Goal: Transaction & Acquisition: Purchase product/service

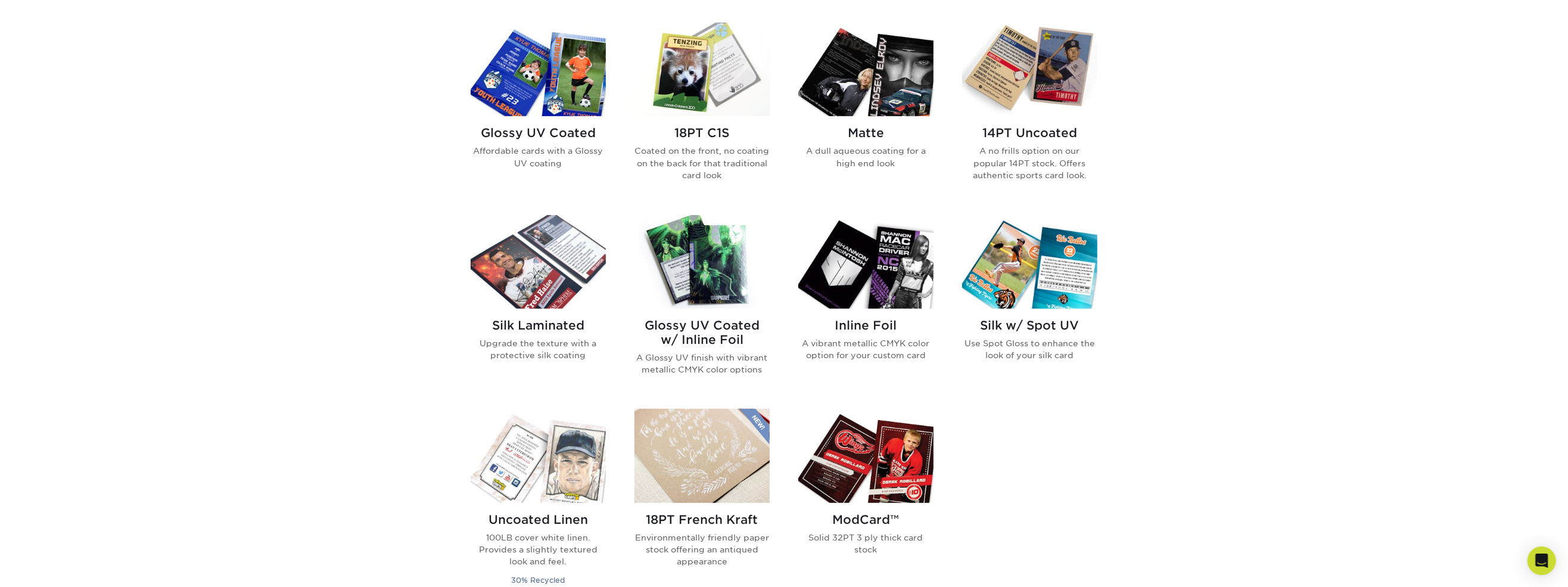
scroll to position [596, 0]
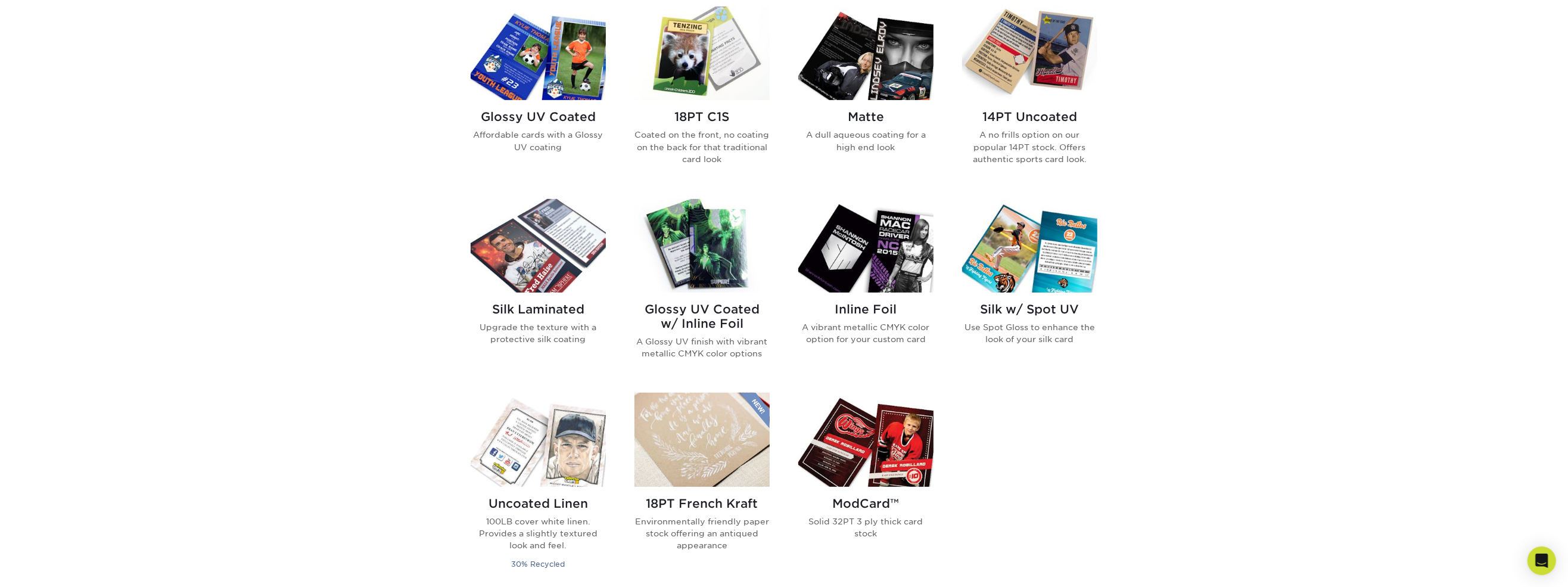
click at [568, 122] on h2 "Glossy UV Coated" at bounding box center [538, 117] width 135 height 14
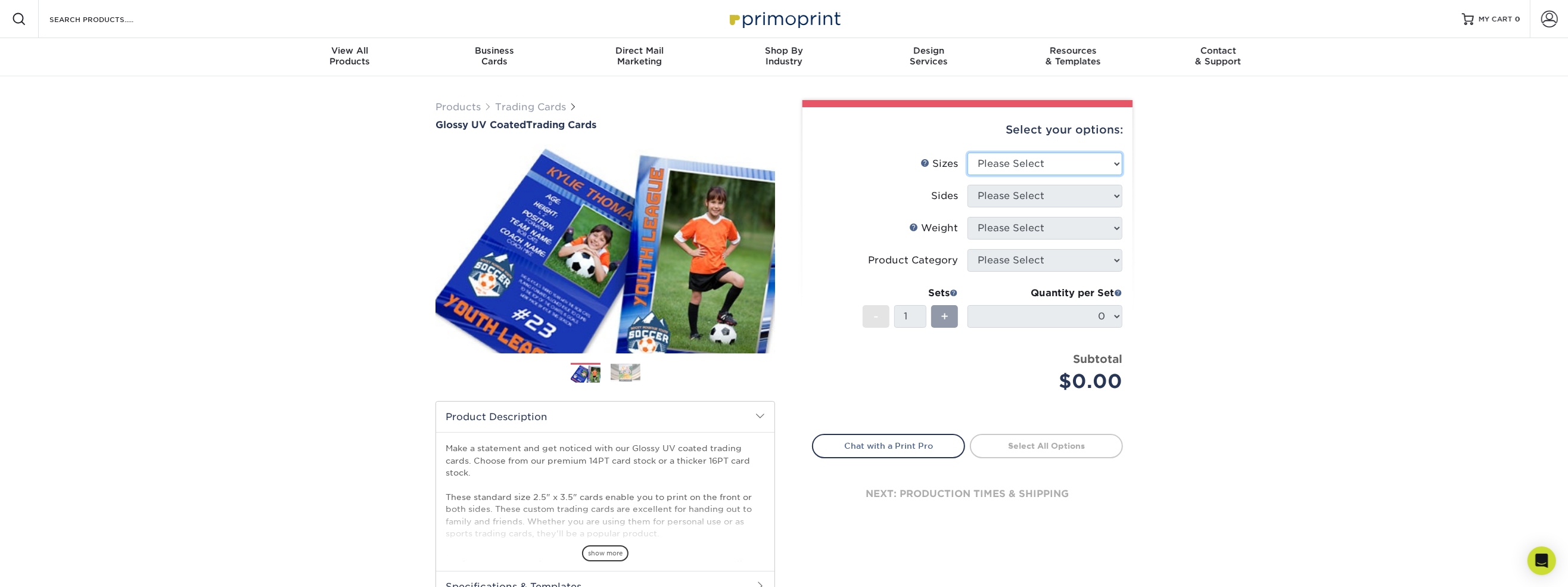
click at [1076, 158] on select "Please Select 2.5" x 3.5"" at bounding box center [1045, 164] width 155 height 23
select select "2.50x3.50"
click at [968, 152] on select "Please Select 2.5" x 3.5"" at bounding box center [1045, 164] width 155 height 23
click at [1035, 198] on select "Please Select Print Both Sides Print Front Only" at bounding box center [1045, 196] width 155 height 23
select select "13abbda7-1d64-4f25-8bb2-c179b224825d"
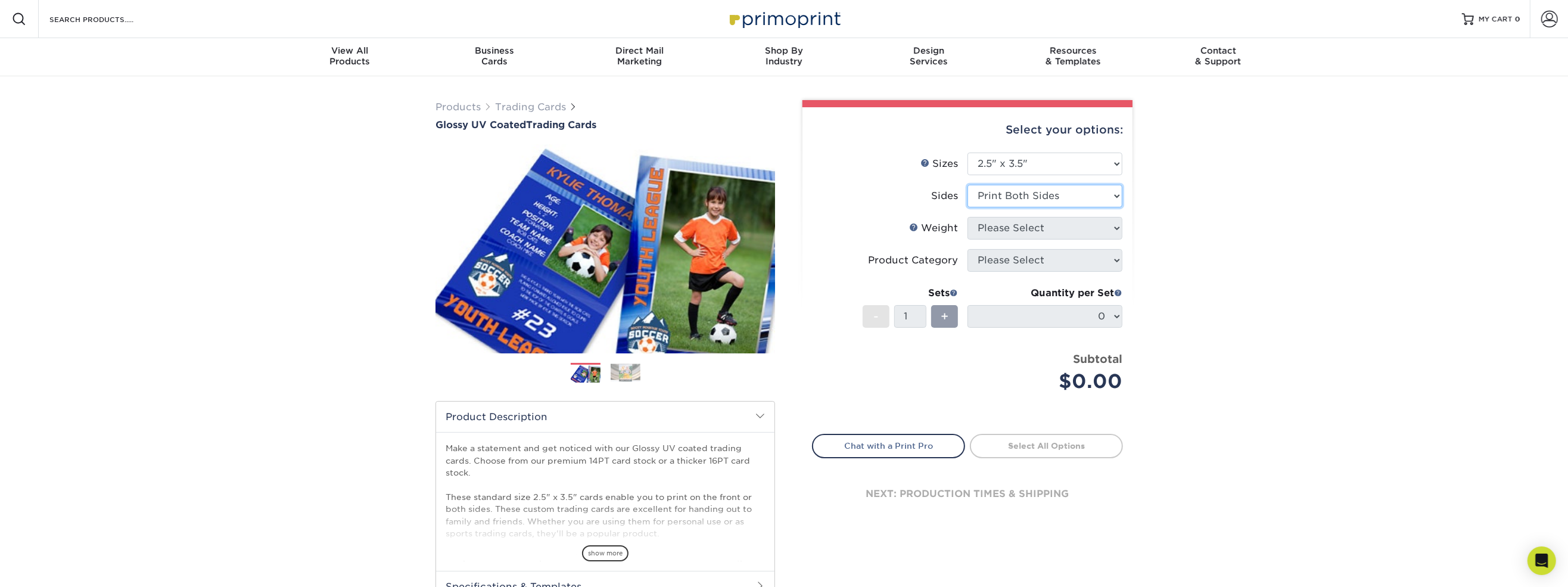
click at [968, 185] on select "Please Select Print Both Sides Print Front Only" at bounding box center [1045, 196] width 155 height 23
click at [1033, 224] on select "Please Select 16PT 14PT 18PT C1S" at bounding box center [1045, 229] width 155 height 23
select select "16PT"
click at [968, 217] on select "Please Select 16PT 14PT 18PT C1S" at bounding box center [1045, 229] width 155 height 23
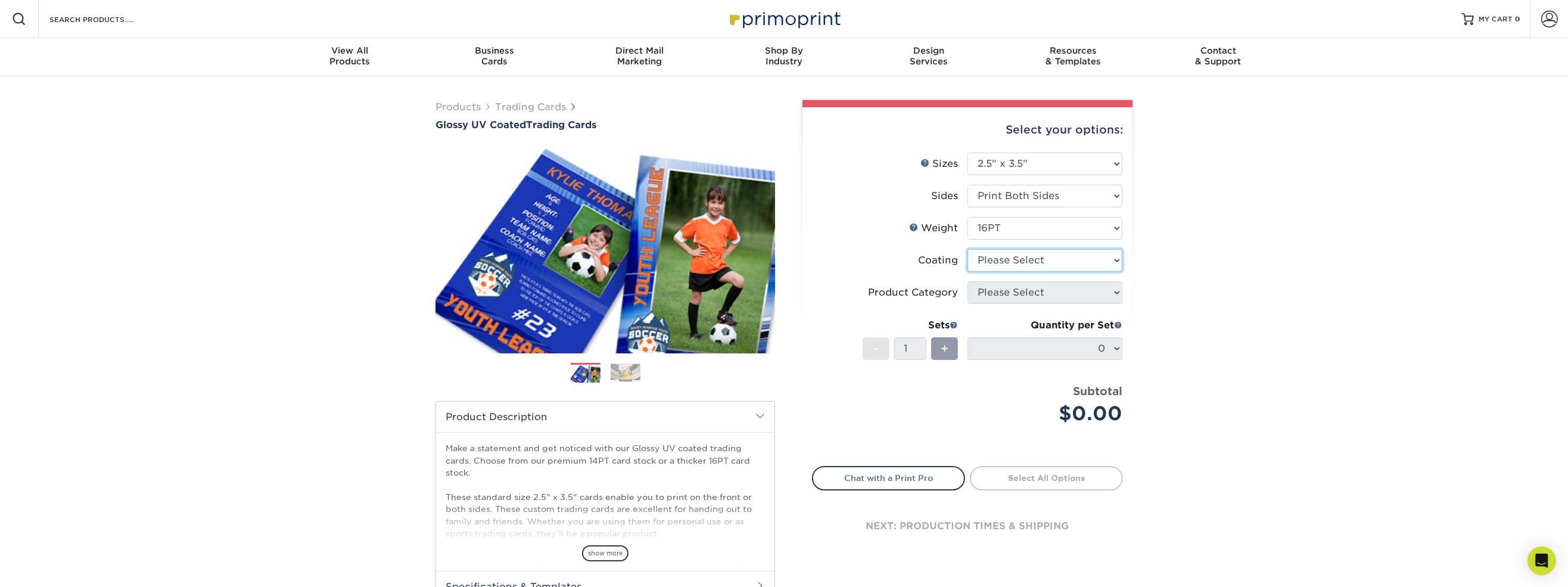
click at [1027, 260] on select at bounding box center [1045, 260] width 155 height 23
click at [968, 249] on select at bounding box center [1045, 260] width 155 height 23
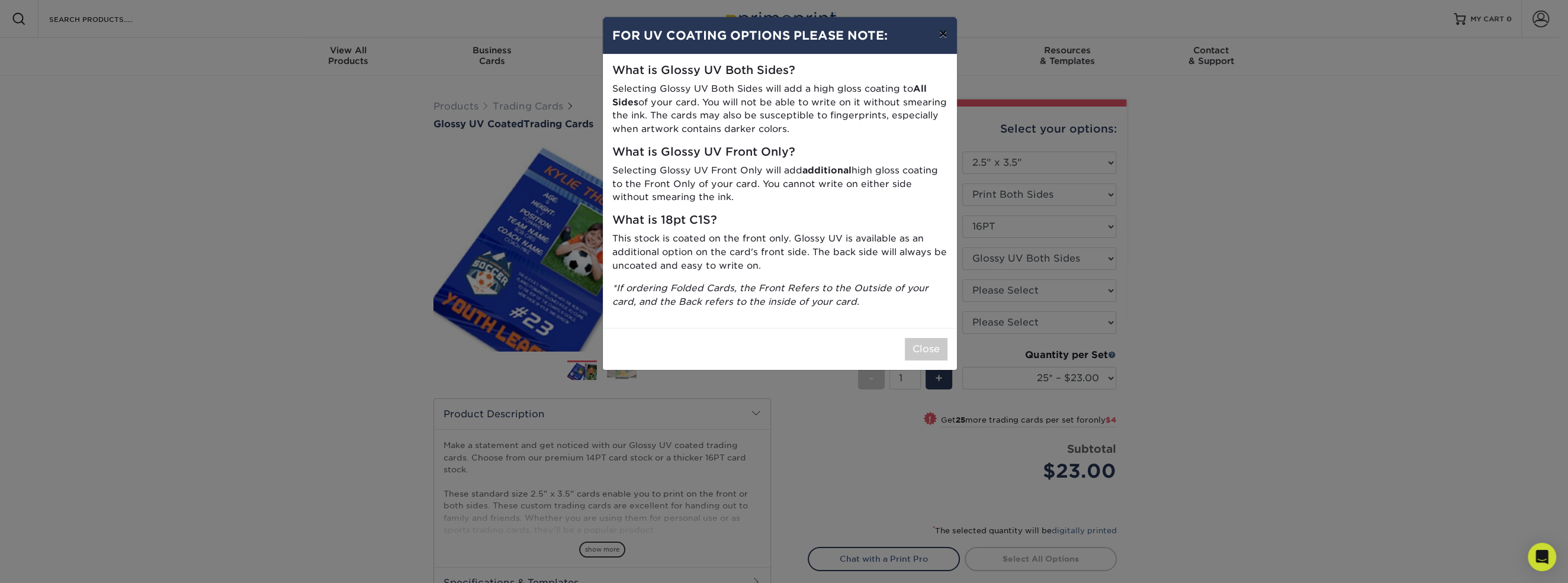
click at [941, 30] on button "×" at bounding box center [942, 34] width 27 height 33
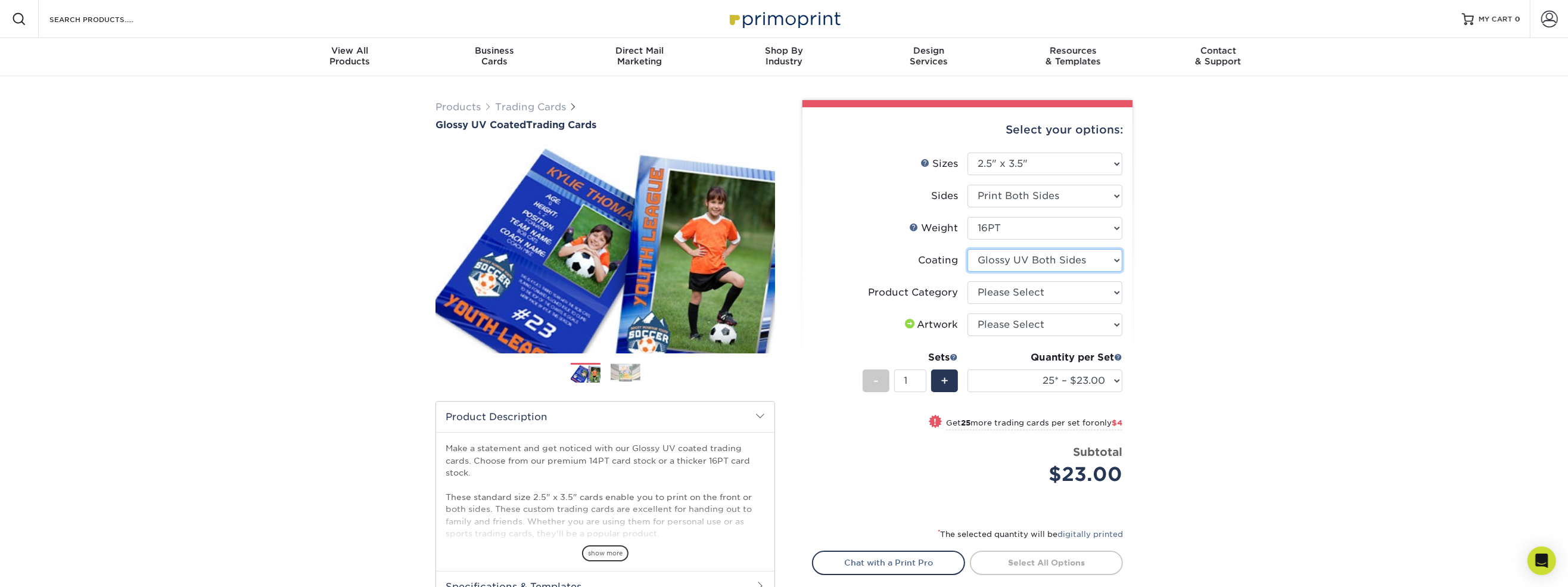
click at [1024, 254] on select at bounding box center [1045, 260] width 155 height 23
select select "1e8116af-acfc-44b1-83dc-8181aa338834"
click at [968, 249] on select at bounding box center [1045, 260] width 155 height 23
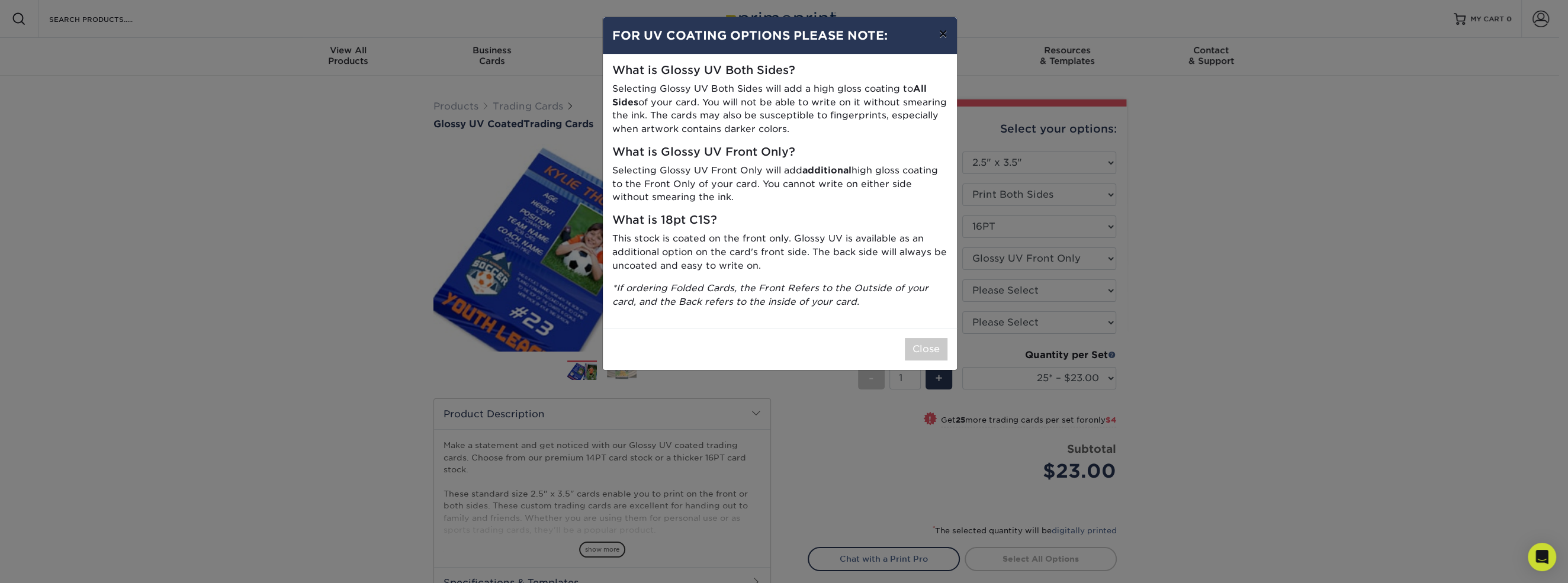
click at [949, 28] on button "×" at bounding box center [942, 34] width 27 height 33
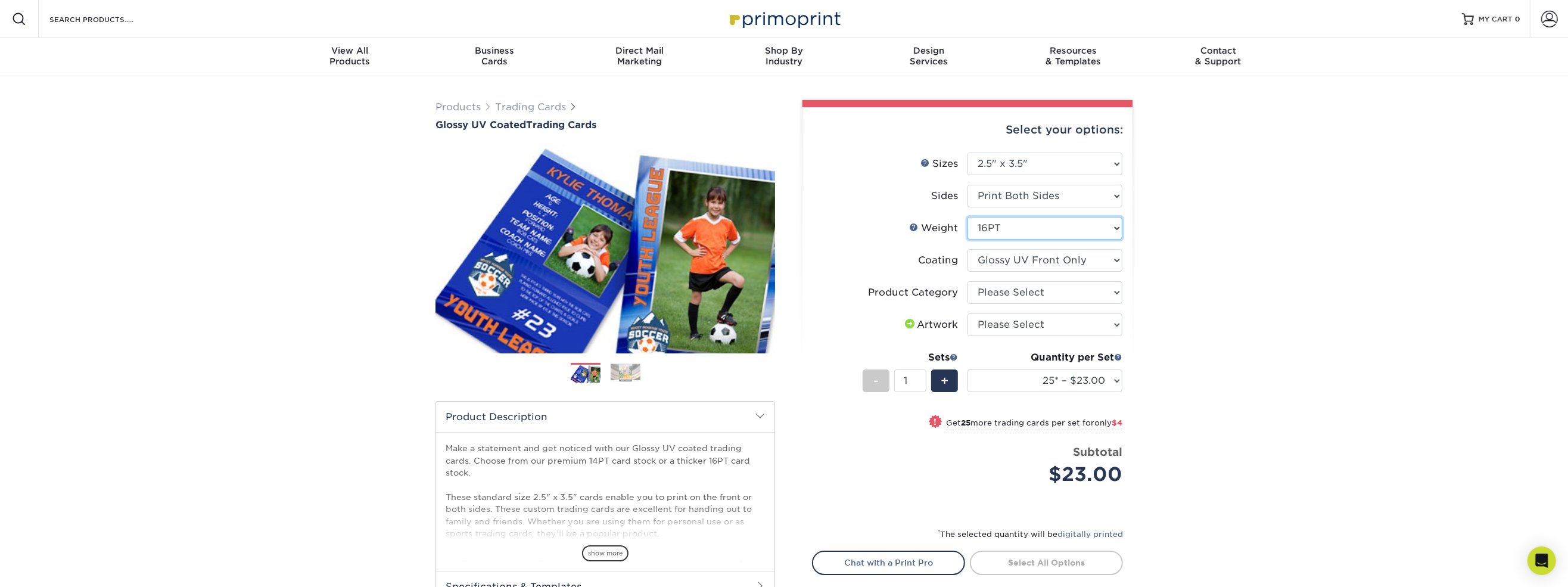
click at [1044, 222] on select "Please Select 16PT 14PT 18PT C1S" at bounding box center [1045, 229] width 155 height 23
select select "18PTC1S"
click at [968, 217] on select "Please Select 16PT 14PT 18PT C1S" at bounding box center [1045, 229] width 155 height 23
click at [1049, 258] on select at bounding box center [1045, 260] width 155 height 23
select select "1e8116af-acfc-44b1-83dc-8181aa338834"
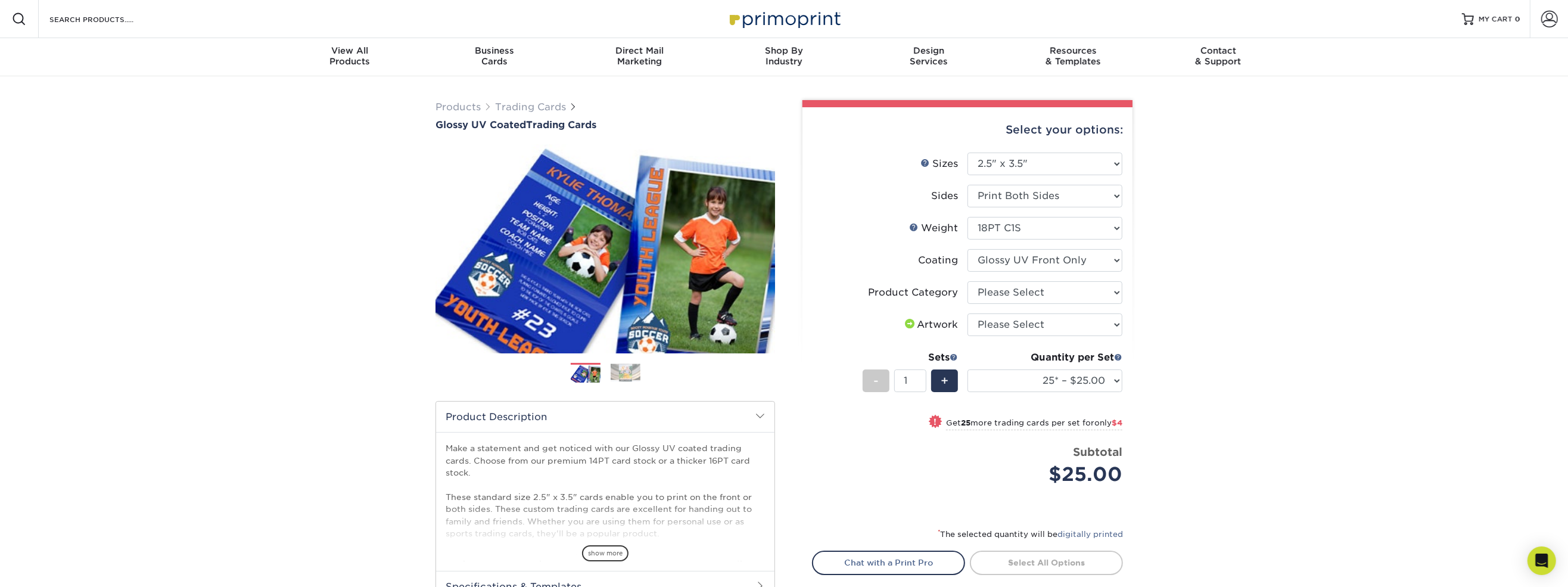
click at [968, 249] on select at bounding box center [1045, 260] width 155 height 23
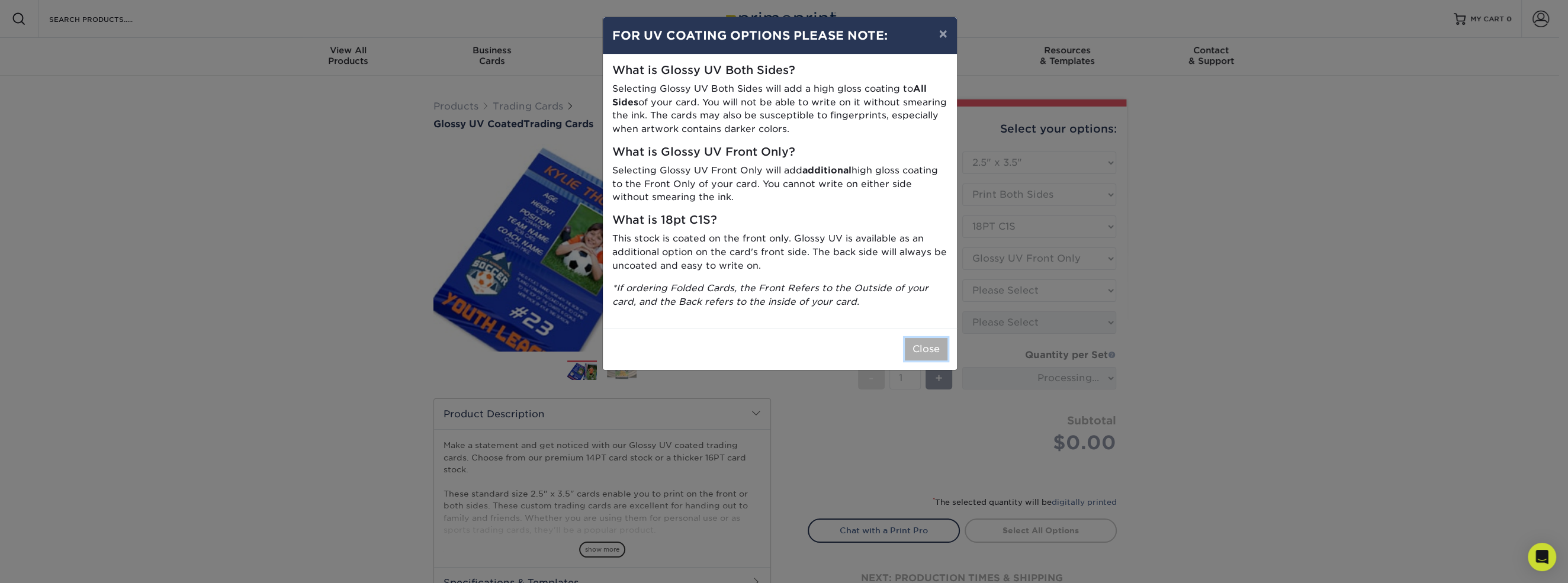
click at [934, 349] on button "Close" at bounding box center [925, 349] width 43 height 23
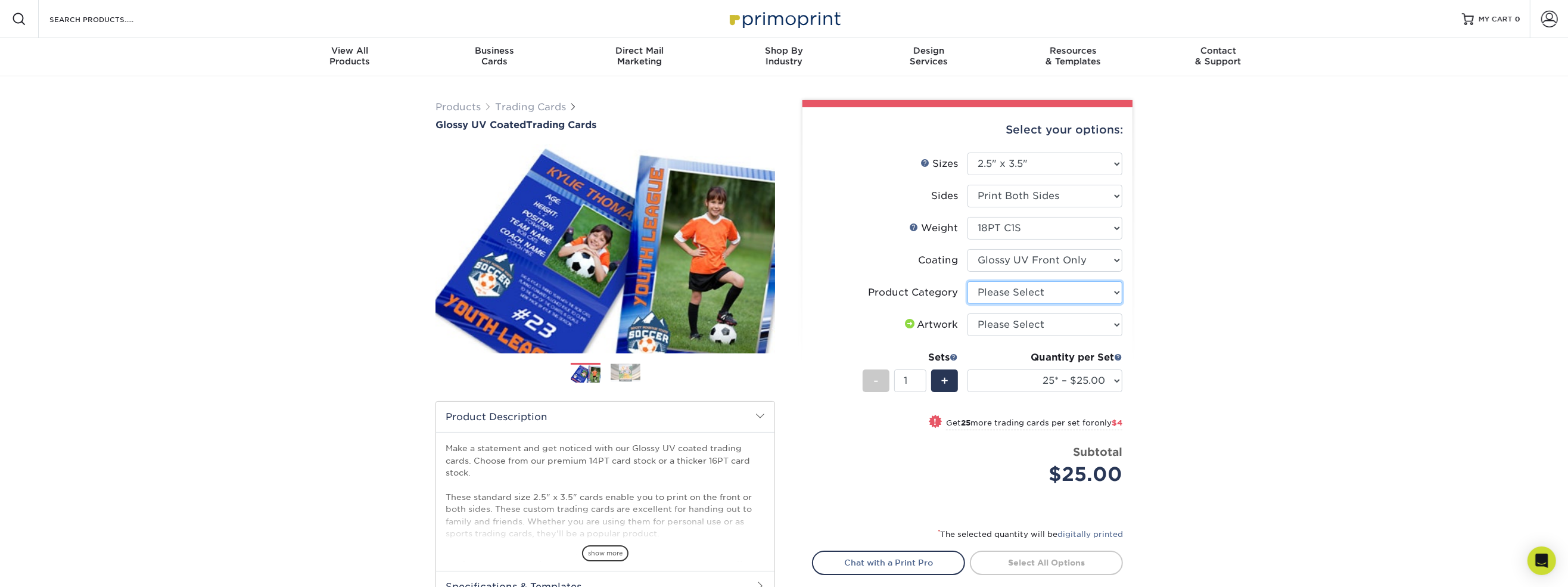
click at [1023, 297] on select "Please Select Trading Cards" at bounding box center [1045, 293] width 155 height 23
select select "c2f9bce9-36c2-409d-b101-c29d9d031e18"
click at [968, 281] on select "Please Select Trading Cards" at bounding box center [1045, 293] width 155 height 23
click at [1029, 322] on select "Please Select I will upload files I need a design - $100" at bounding box center [1045, 325] width 155 height 23
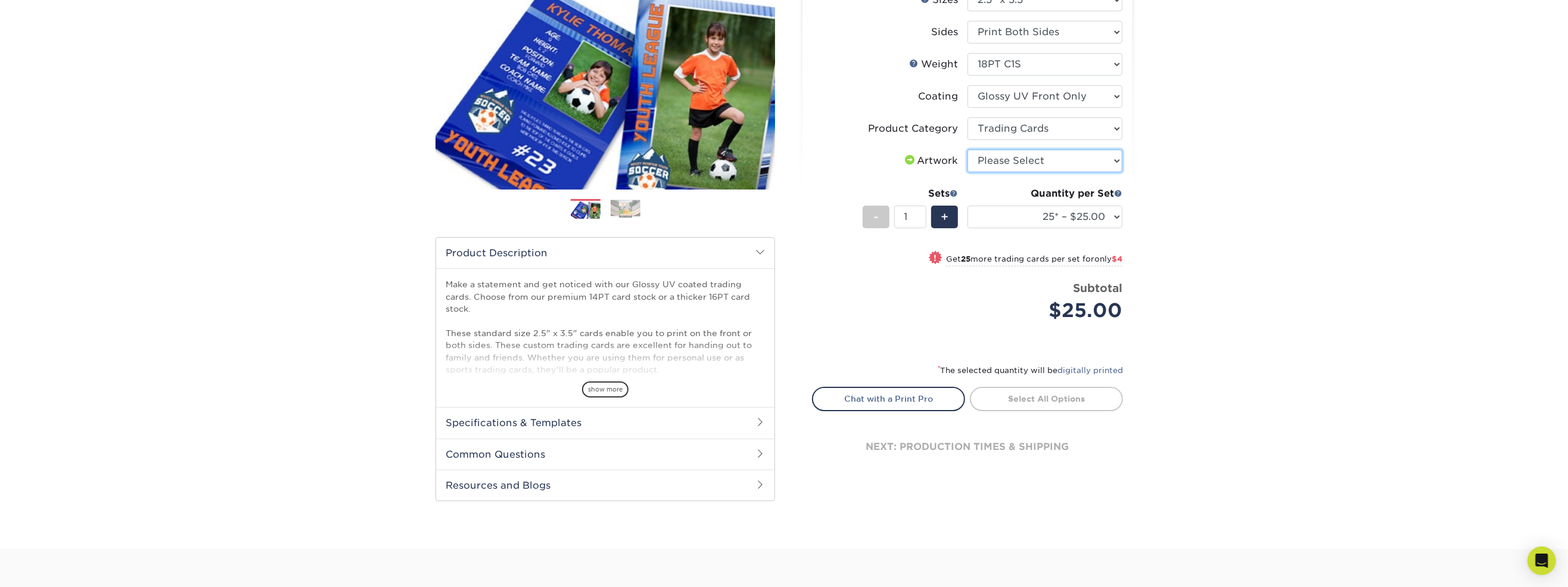
scroll to position [60, 0]
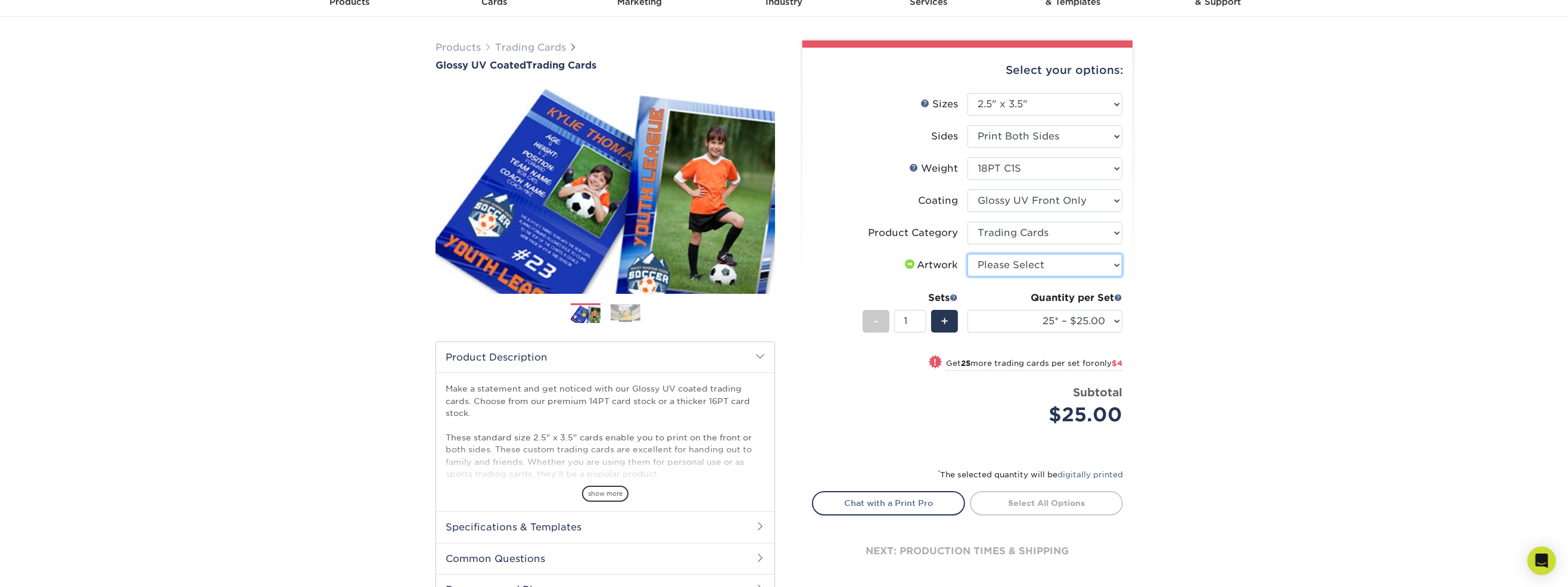
click at [1040, 257] on select "Please Select I will upload files I need a design - $100" at bounding box center [1045, 265] width 155 height 23
select select "upload"
click at [968, 254] on select "Please Select I will upload files I need a design - $100" at bounding box center [1045, 265] width 155 height 23
